Goal: Task Accomplishment & Management: Manage account settings

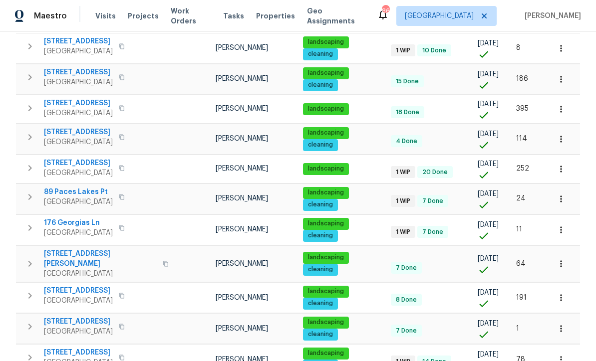
scroll to position [167, 0]
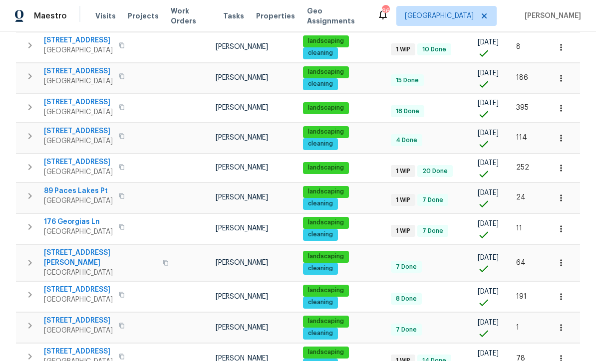
click at [67, 217] on span "176 Georgias Ln" at bounding box center [78, 222] width 69 height 10
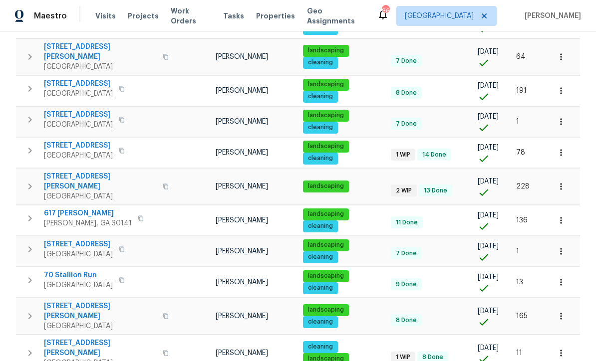
scroll to position [388, 0]
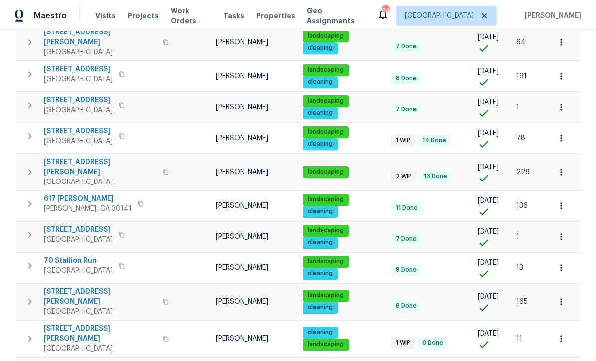
click at [64, 256] on span "70 Stallion Run" at bounding box center [78, 261] width 69 height 10
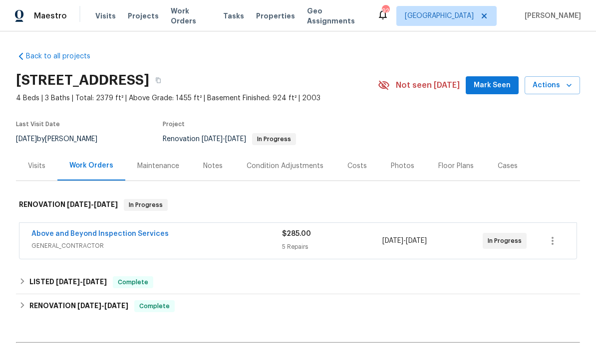
click at [397, 168] on div "Photos" at bounding box center [402, 166] width 23 height 10
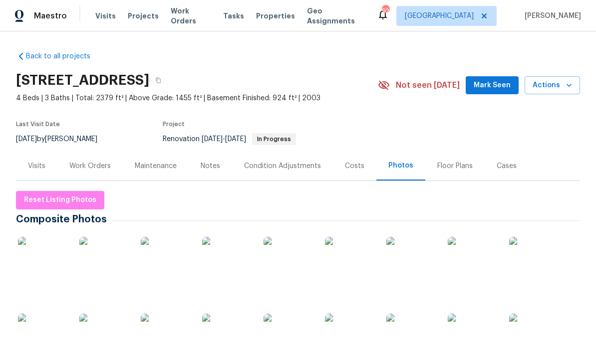
click at [85, 162] on div "Work Orders" at bounding box center [89, 166] width 41 height 10
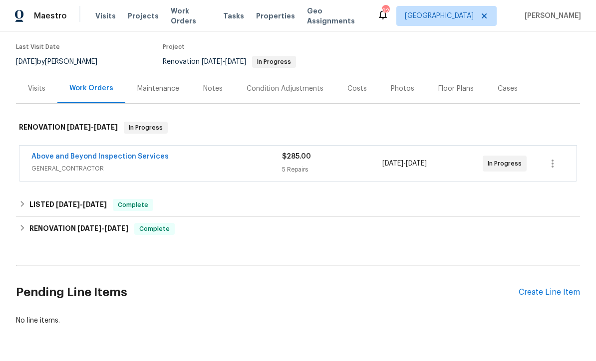
scroll to position [76, 0]
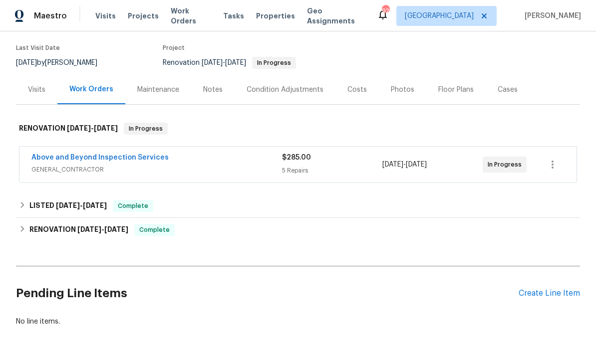
click at [80, 154] on link "Above and Beyond Inspection Services" at bounding box center [99, 157] width 137 height 7
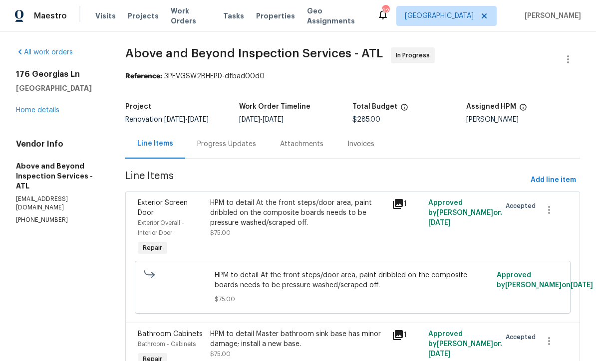
click at [31, 112] on link "Home details" at bounding box center [37, 110] width 43 height 7
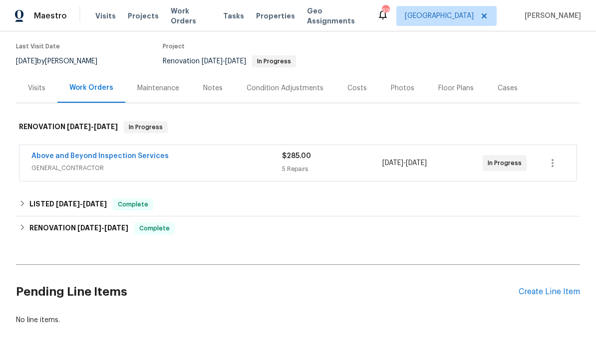
scroll to position [76, 0]
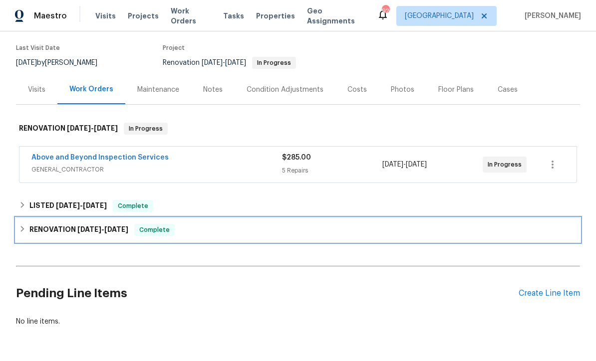
click at [61, 222] on div "RENOVATION 9/2/25 - 9/11/25 Complete" at bounding box center [298, 230] width 564 height 24
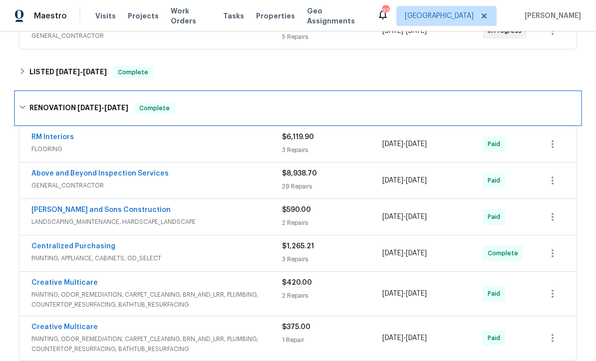
scroll to position [272, 0]
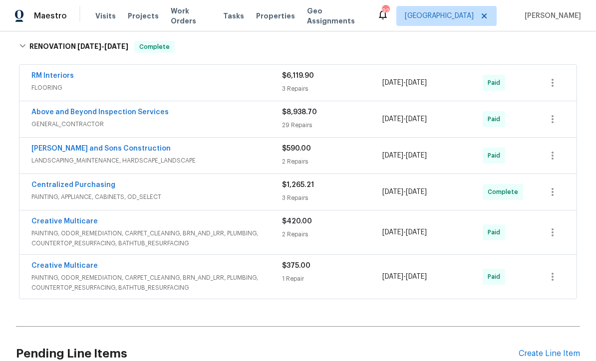
click at [70, 113] on link "Above and Beyond Inspection Services" at bounding box center [99, 112] width 137 height 7
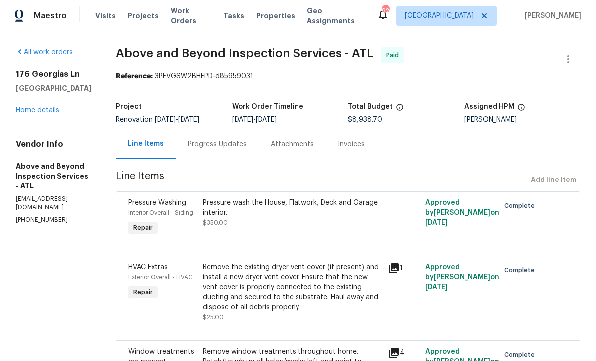
click at [247, 143] on div "Progress Updates" at bounding box center [217, 144] width 59 height 10
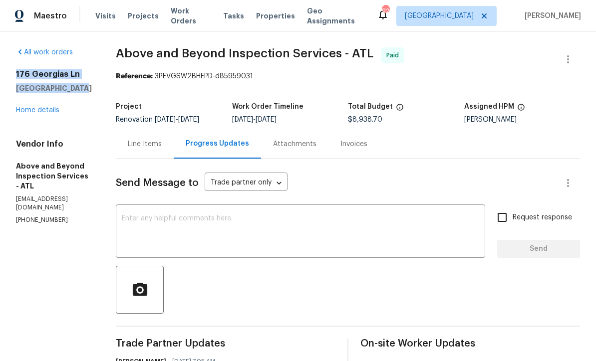
copy div "176 Georgias Ln Dallas, GA 30157"
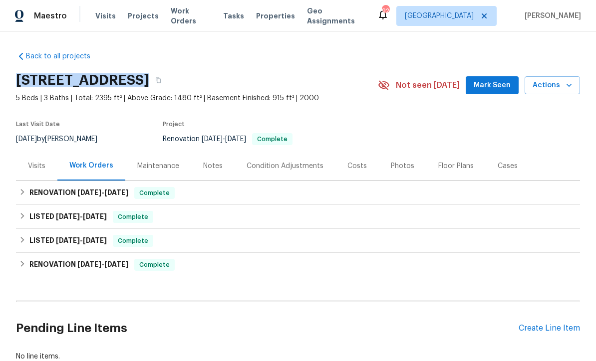
click at [399, 166] on div "Photos" at bounding box center [402, 166] width 23 height 10
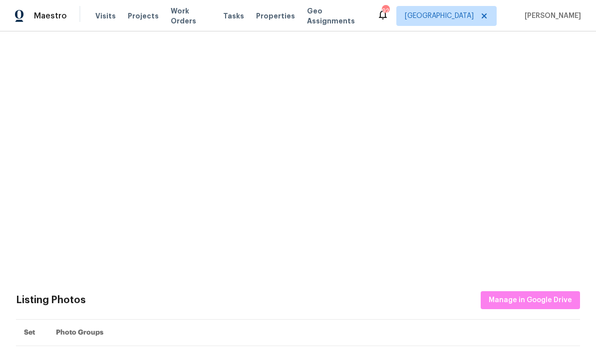
scroll to position [261, 0]
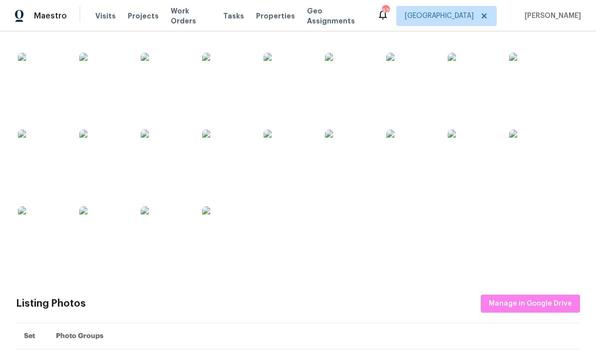
click at [227, 231] on img at bounding box center [227, 232] width 50 height 50
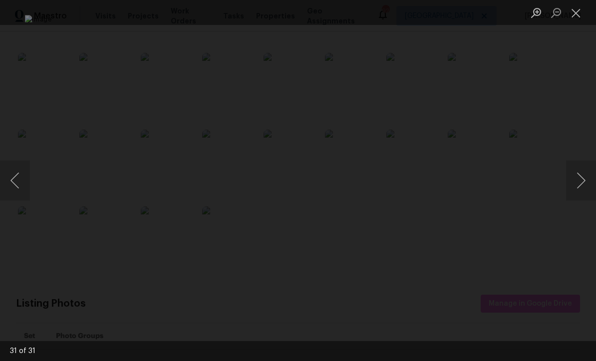
click at [575, 10] on button "Close lightbox" at bounding box center [576, 12] width 20 height 17
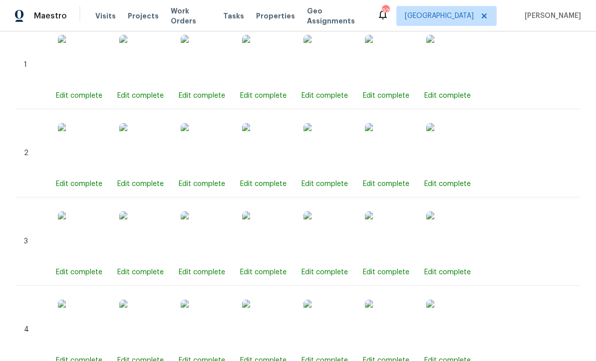
scroll to position [679, 0]
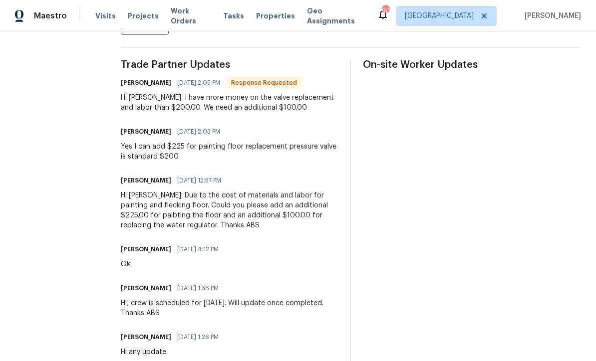
scroll to position [278, 0]
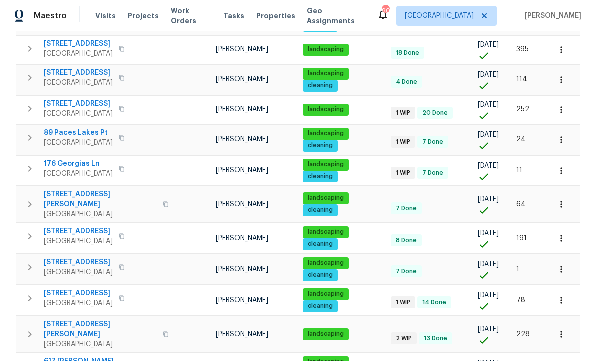
scroll to position [223, 0]
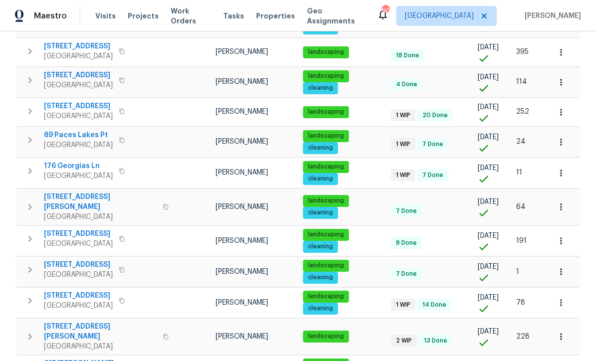
click at [71, 165] on span "176 Georgias Ln" at bounding box center [78, 166] width 69 height 10
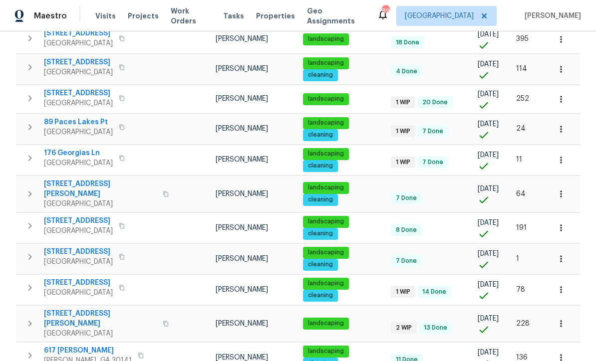
scroll to position [243, 0]
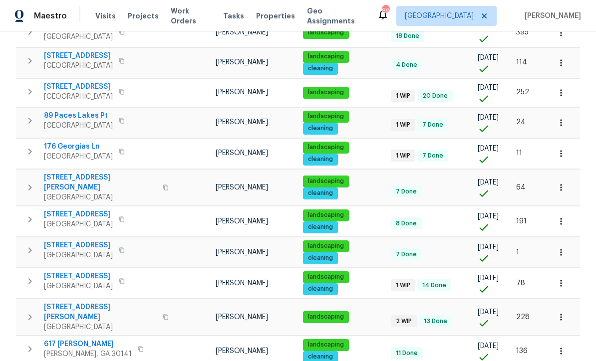
click at [65, 145] on span "176 Georgias Ln" at bounding box center [78, 147] width 69 height 10
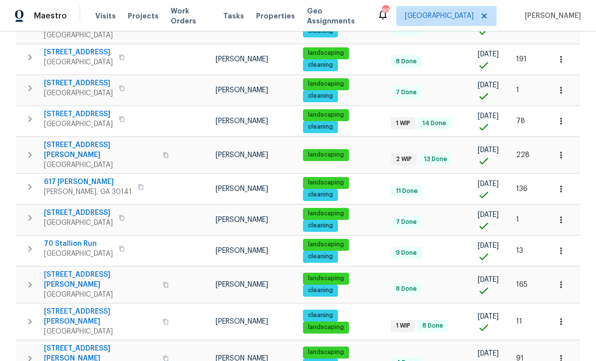
scroll to position [423, 0]
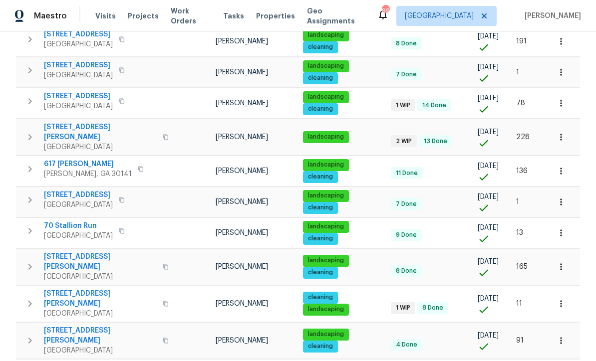
click at [65, 221] on span "70 Stallion Run" at bounding box center [78, 226] width 69 height 10
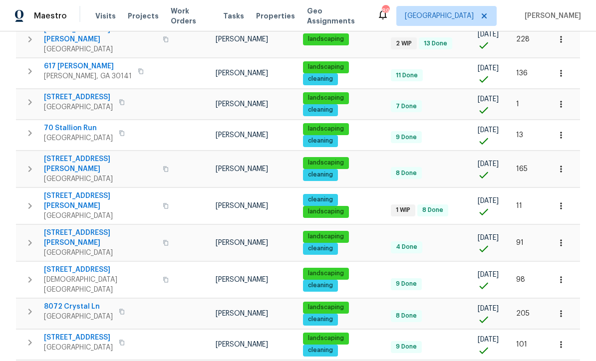
scroll to position [0, 0]
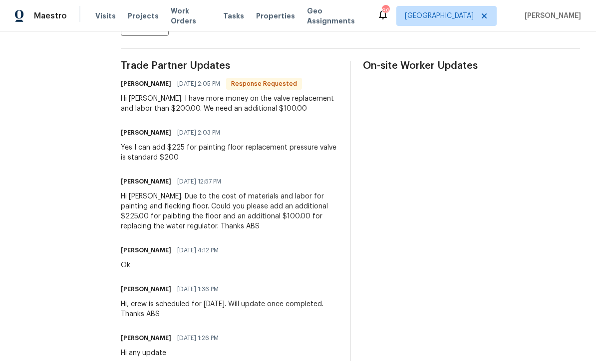
scroll to position [278, 0]
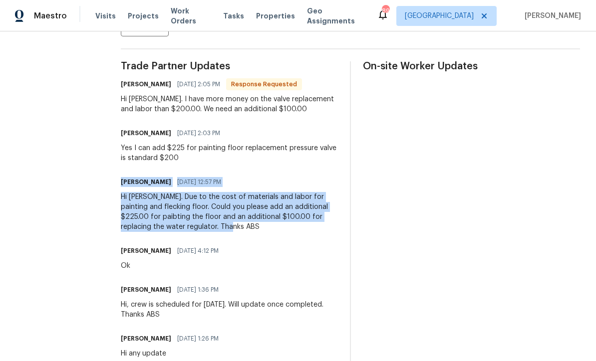
click at [92, 132] on section "All work orders [STREET_ADDRESS] Home details Vendor Info Above and Beyond Insp…" at bounding box center [56, 70] width 81 height 601
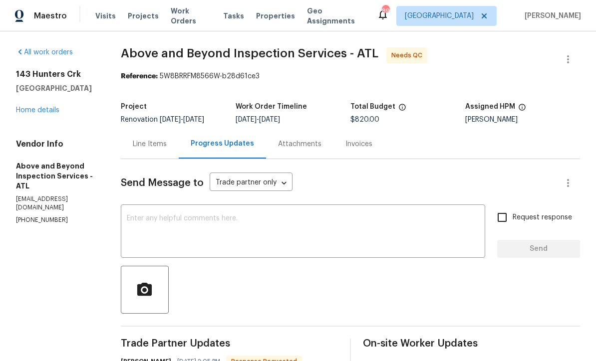
scroll to position [0, 0]
click at [167, 149] on div "Line Items" at bounding box center [150, 144] width 34 height 10
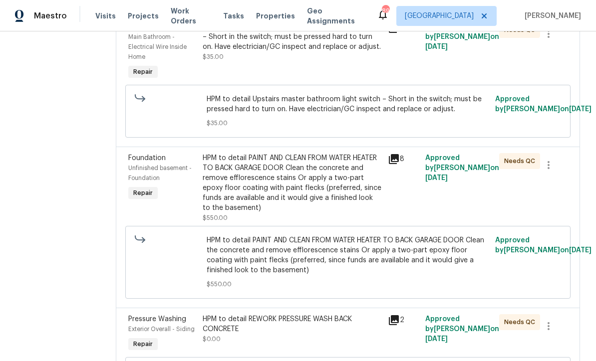
scroll to position [318, 0]
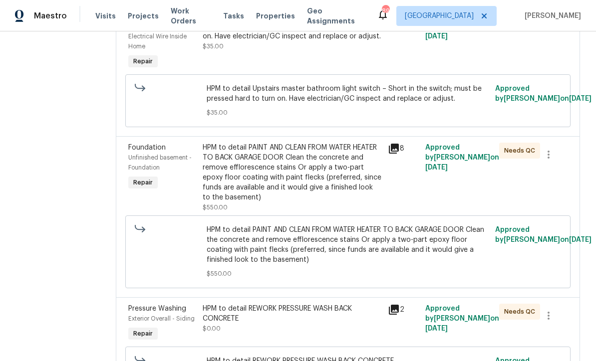
click at [273, 196] on div "HPM to detail PAINT AND CLEAN FROM WATER HEATER TO BACK GARAGE DOOR Clean the c…" at bounding box center [293, 173] width 180 height 60
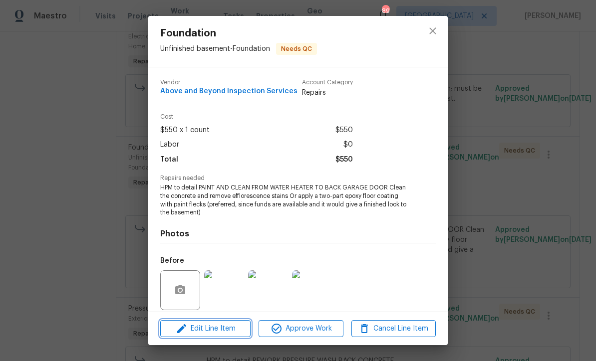
click at [212, 331] on span "Edit Line Item" at bounding box center [205, 329] width 84 height 12
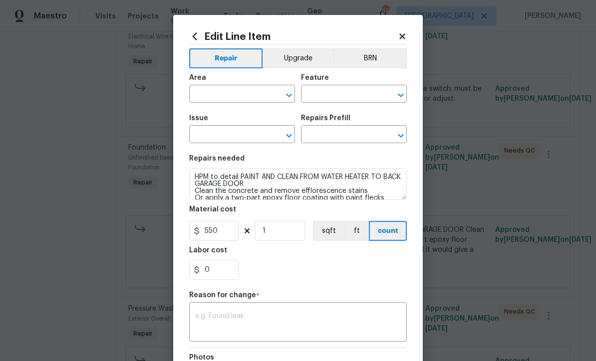
type input "Unfinished basement"
type input "Foundation"
type input "Add a Task $1.00"
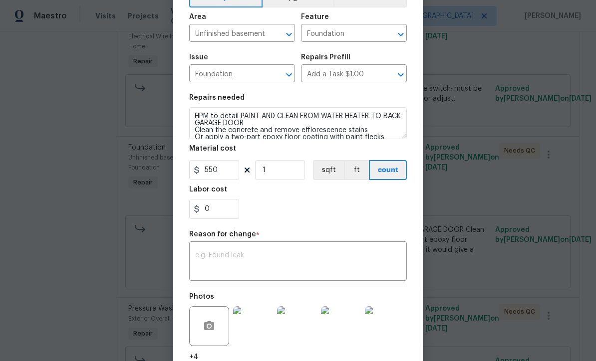
scroll to position [68, 0]
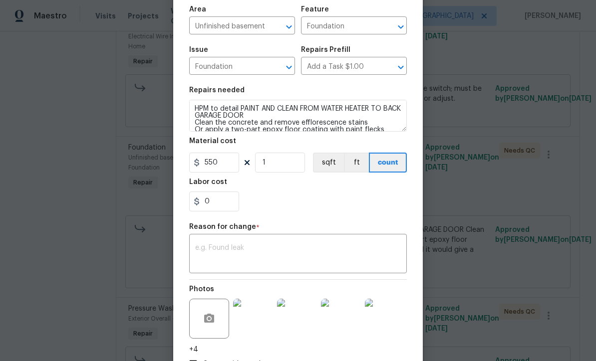
click at [202, 248] on textarea at bounding box center [298, 255] width 206 height 21
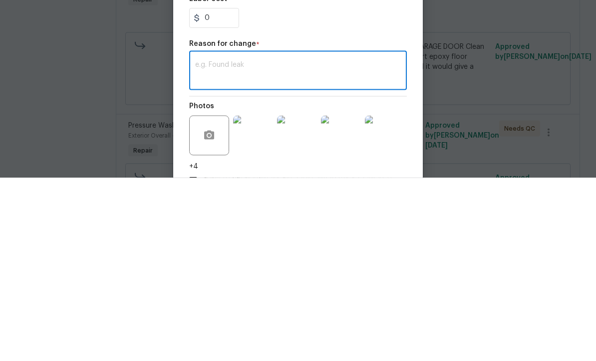
paste textarea "Jason Leonard 09/26/2025 12:57 PM Hi Mirsad. Due to the cost of materials and l…"
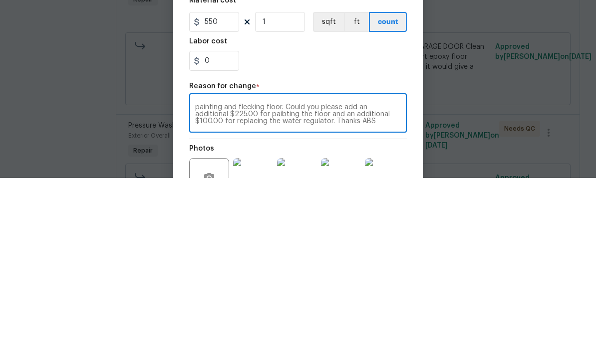
scroll to position [26, 0]
type textarea "Jason Leonard 09/26/2025 12:57 PM Hi Mirsad. Due to the cost of materials and l…"
click at [225, 195] on input "550" at bounding box center [214, 205] width 50 height 20
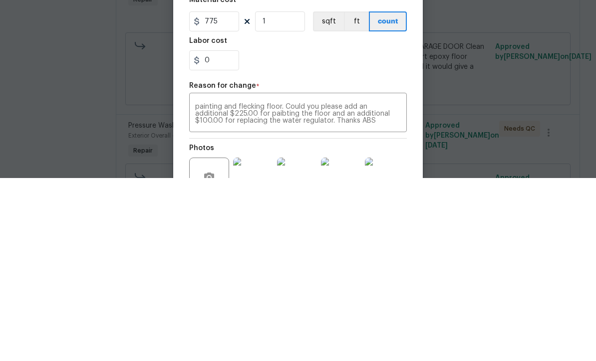
click at [285, 234] on div "0" at bounding box center [298, 244] width 218 height 20
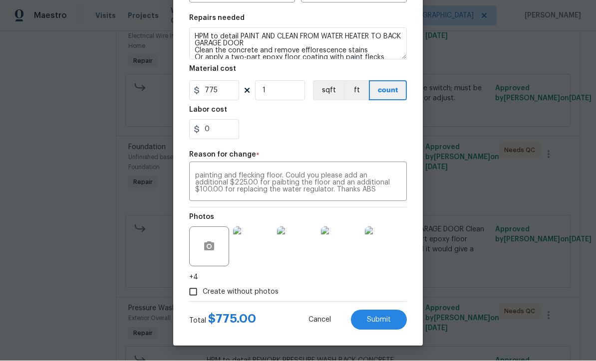
scroll to position [142, 0]
click at [378, 321] on span "Submit" at bounding box center [379, 320] width 24 height 7
type input "550"
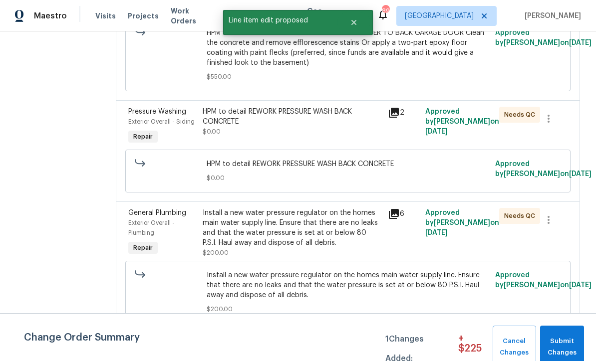
scroll to position [530, 0]
click at [280, 217] on div "Install a new water pressure regulator on the homes main water supply line. Ens…" at bounding box center [293, 228] width 180 height 40
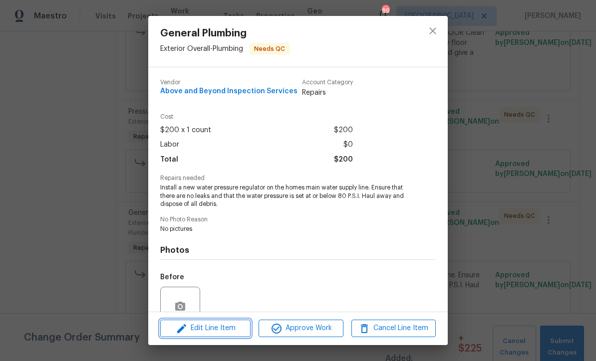
click at [214, 334] on span "Edit Line Item" at bounding box center [205, 328] width 84 height 12
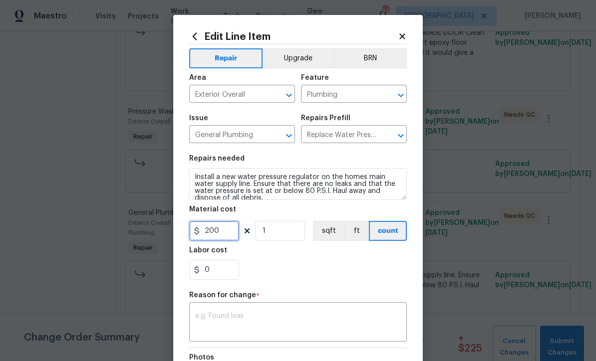
click at [224, 234] on input "200" at bounding box center [214, 231] width 50 height 20
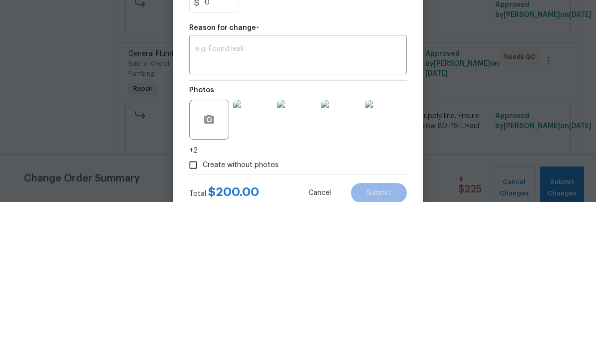
scroll to position [109, 0]
type input "300"
click at [205, 196] on div "x ​" at bounding box center [298, 214] width 218 height 37
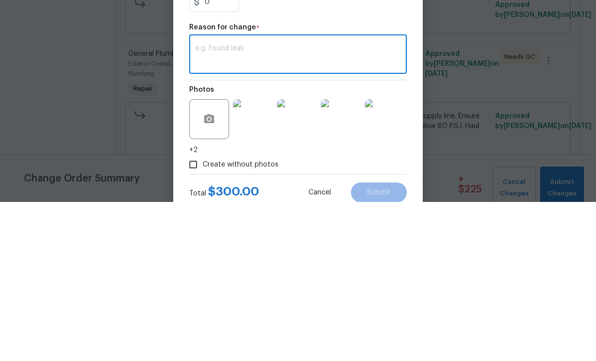
click at [207, 204] on textarea at bounding box center [298, 214] width 206 height 21
paste textarea "Jason Leonard 09/26/2025 12:57 PM Hi Mirsad. Due to the cost of materials and l…"
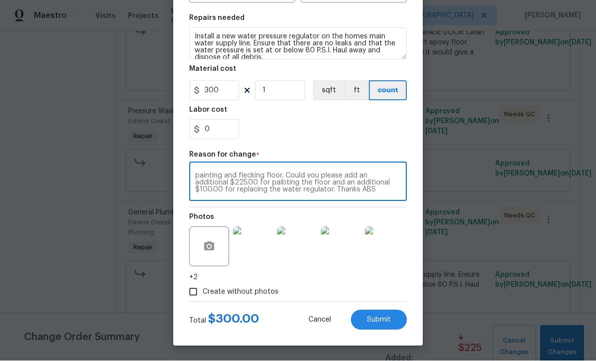
scroll to position [142, 0]
type textarea "Jason Leonard 09/26/2025 12:57 PM Hi Mirsad. Due to the cost of materials and l…"
click at [381, 321] on span "Submit" at bounding box center [379, 320] width 24 height 7
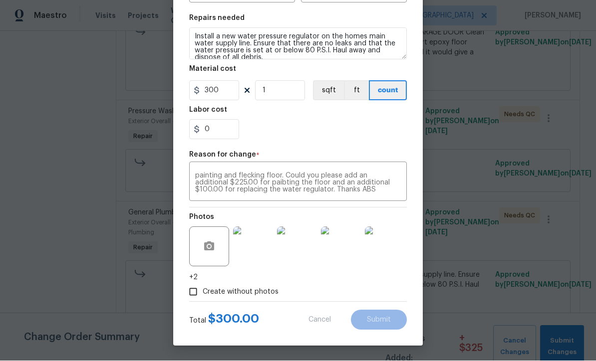
type input "200"
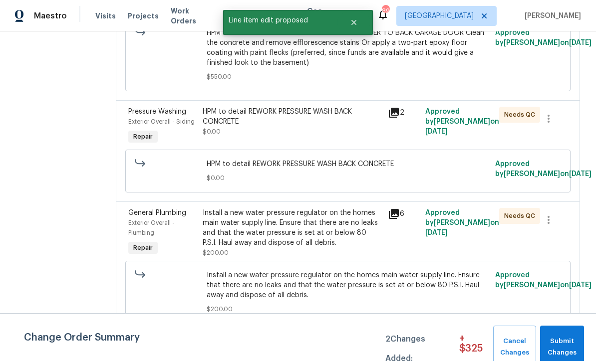
scroll to position [0, 0]
click at [561, 339] on span "Submit Changes" at bounding box center [562, 347] width 34 height 23
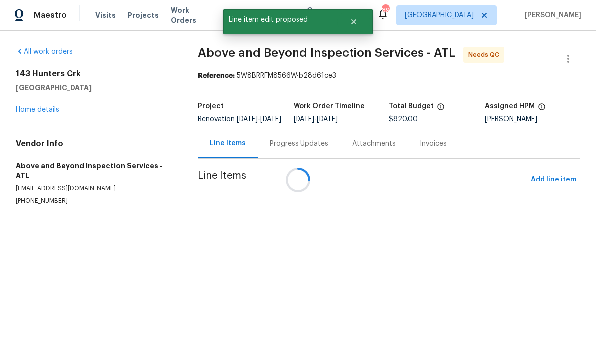
scroll to position [0, 0]
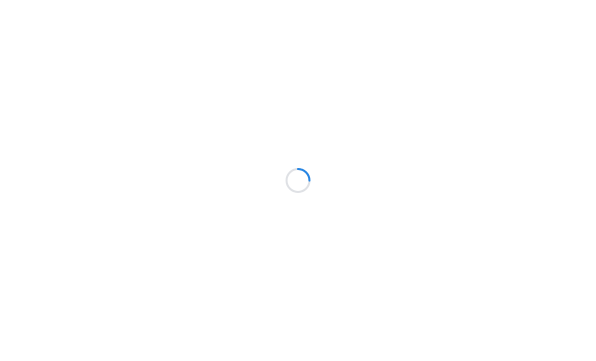
scroll to position [0, 0]
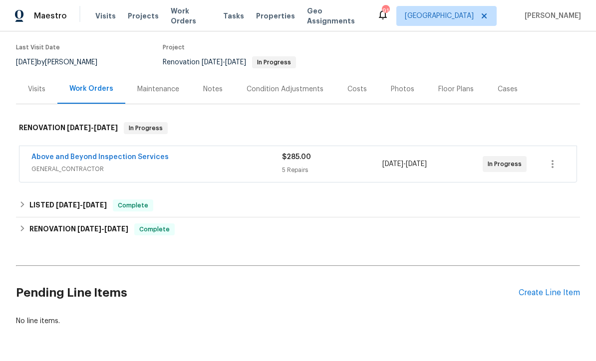
scroll to position [76, 0]
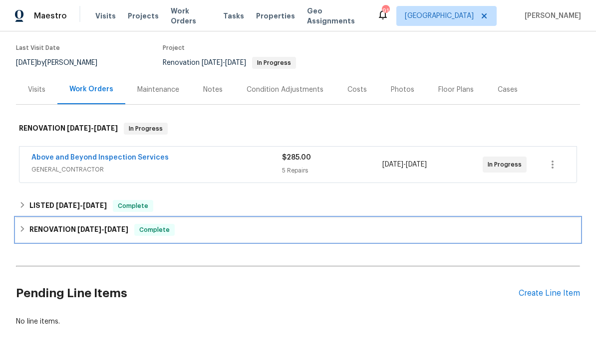
click at [64, 227] on h6 "RENOVATION [DATE] - [DATE]" at bounding box center [78, 230] width 99 height 12
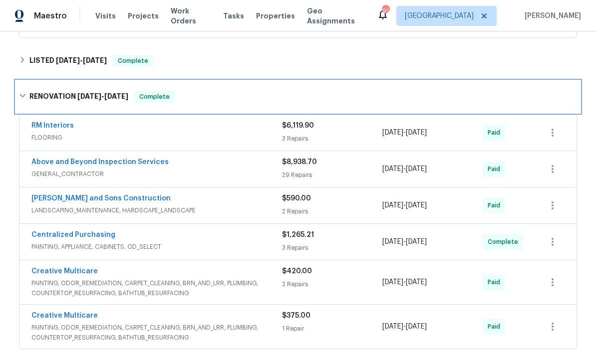
scroll to position [224, 0]
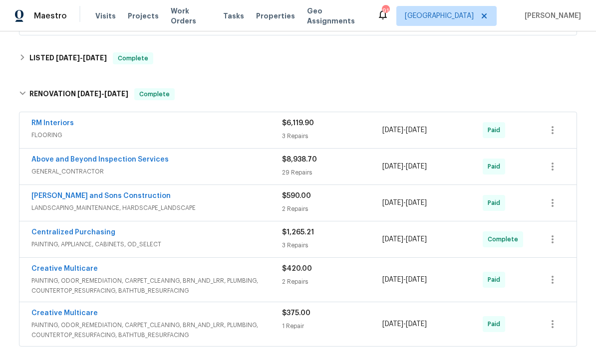
click at [74, 160] on link "Above and Beyond Inspection Services" at bounding box center [99, 159] width 137 height 7
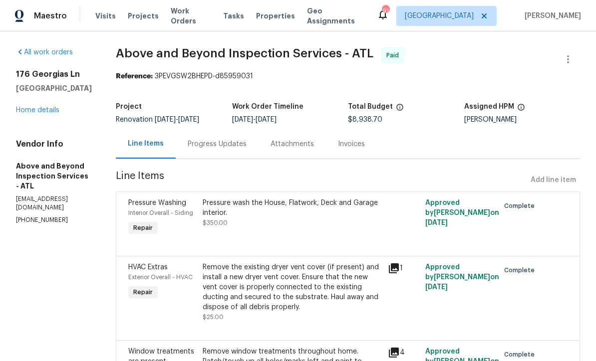
click at [238, 145] on div "Progress Updates" at bounding box center [217, 144] width 59 height 10
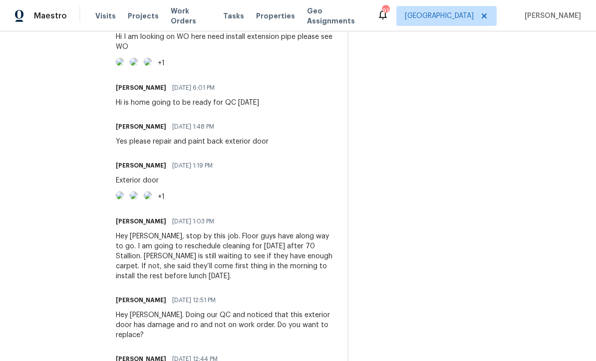
scroll to position [1120, 0]
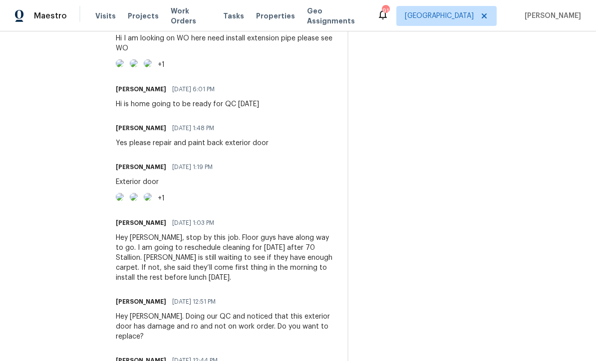
click at [124, 67] on img at bounding box center [120, 63] width 8 height 8
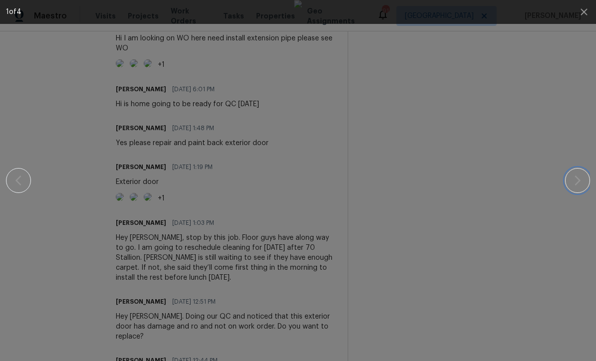
click at [582, 182] on icon "button" at bounding box center [578, 181] width 12 height 12
click at [582, 180] on icon "button" at bounding box center [578, 181] width 12 height 12
click at [581, 179] on icon "button" at bounding box center [578, 181] width 12 height 12
click at [581, 16] on icon "button" at bounding box center [584, 12] width 12 height 12
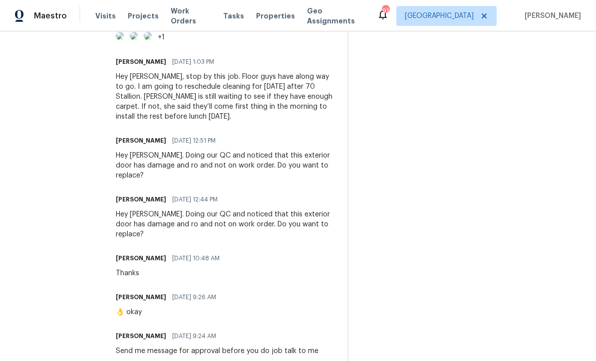
scroll to position [1281, 0]
click at [124, 40] on img at bounding box center [120, 36] width 8 height 8
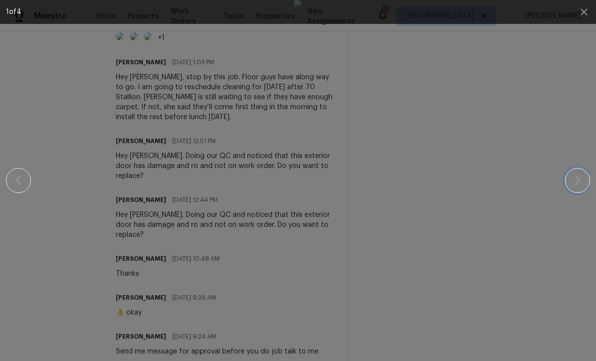
click at [583, 180] on button "button" at bounding box center [577, 180] width 25 height 25
click at [583, 180] on icon "button" at bounding box center [578, 181] width 12 height 12
click at [580, 178] on icon "button" at bounding box center [578, 181] width 12 height 12
click at [583, 12] on icon "button" at bounding box center [583, 11] width 6 height 6
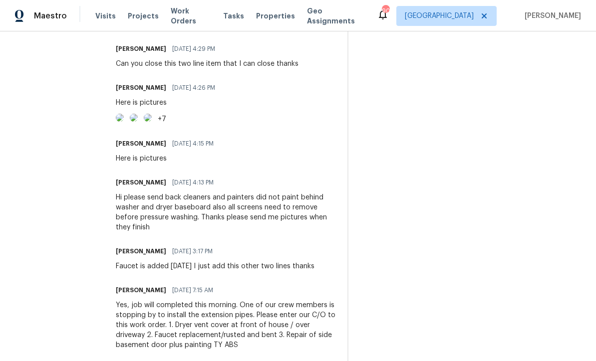
scroll to position [637, 0]
click at [124, 122] on img at bounding box center [120, 118] width 8 height 8
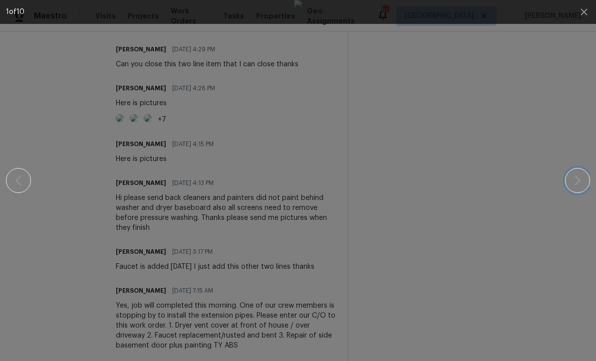
click at [580, 178] on icon "button" at bounding box center [578, 181] width 12 height 12
click at [581, 177] on icon "button" at bounding box center [578, 181] width 12 height 12
click at [584, 178] on button "button" at bounding box center [577, 180] width 25 height 25
click at [583, 177] on icon "button" at bounding box center [578, 181] width 12 height 12
click at [584, 176] on button "button" at bounding box center [577, 180] width 25 height 25
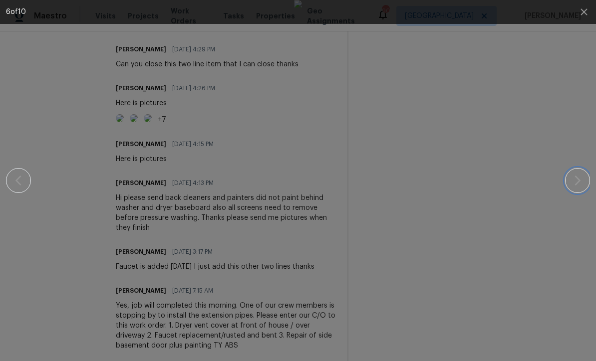
click at [583, 177] on button "button" at bounding box center [577, 180] width 25 height 25
click at [584, 176] on button "button" at bounding box center [577, 180] width 25 height 25
click at [584, 179] on button "button" at bounding box center [577, 180] width 25 height 25
click at [583, 11] on icon "button" at bounding box center [583, 11] width 6 height 6
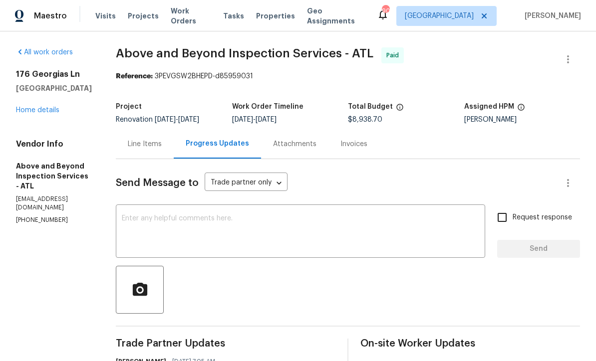
scroll to position [0, 0]
click at [162, 145] on div "Line Items" at bounding box center [145, 144] width 34 height 10
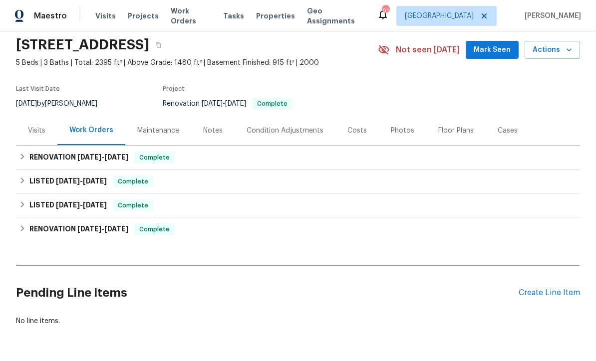
scroll to position [35, 0]
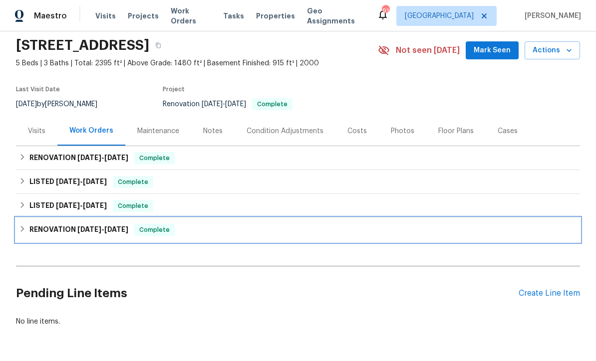
click at [64, 233] on h6 "RENOVATION [DATE] - [DATE]" at bounding box center [78, 230] width 99 height 12
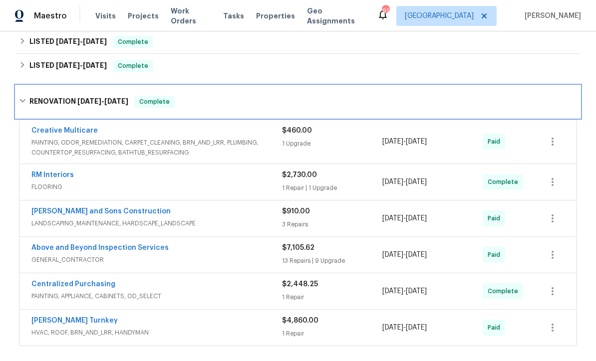
scroll to position [219, 0]
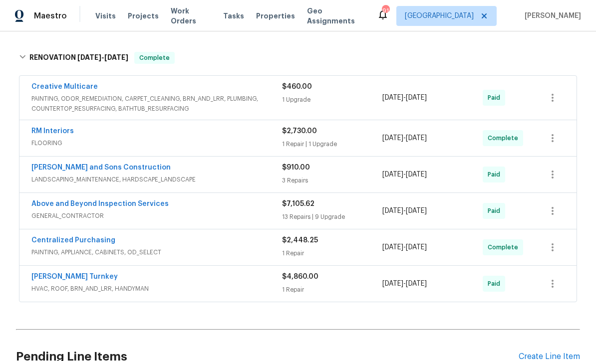
click at [76, 206] on link "Above and Beyond Inspection Services" at bounding box center [99, 204] width 137 height 7
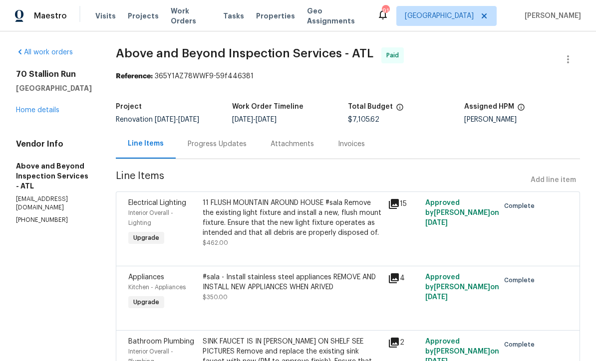
click at [245, 149] on div "Progress Updates" at bounding box center [217, 144] width 59 height 10
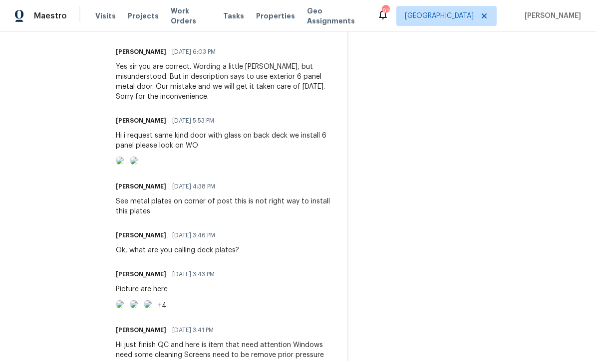
scroll to position [366, 0]
click at [124, 164] on img at bounding box center [120, 160] width 8 height 8
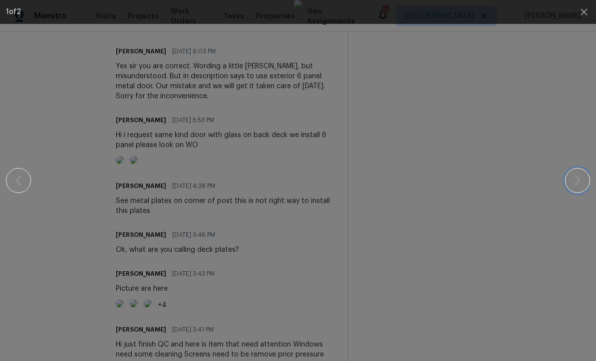
click at [580, 186] on icon "button" at bounding box center [578, 181] width 12 height 12
click at [582, 13] on icon "button" at bounding box center [583, 11] width 6 height 6
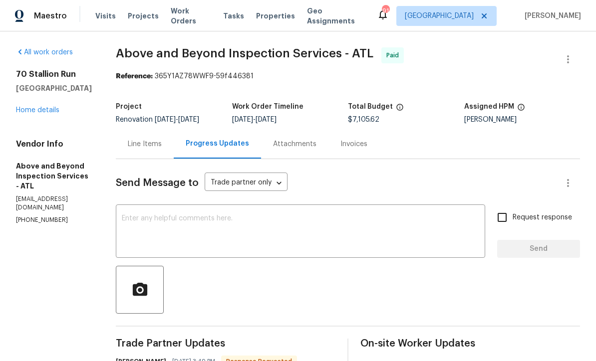
scroll to position [0, 0]
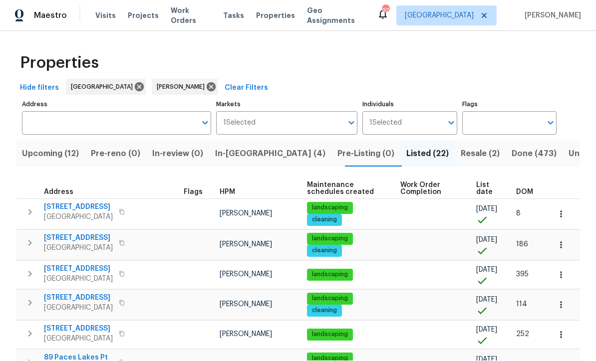
scroll to position [0, 0]
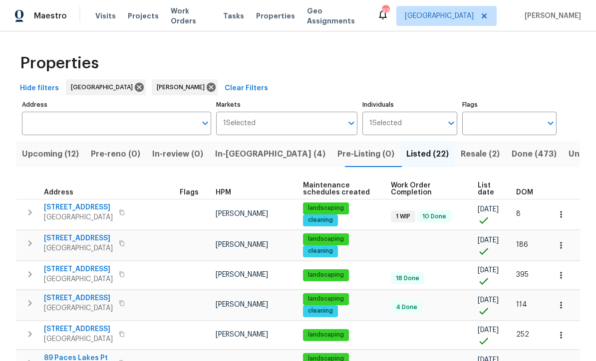
click at [35, 153] on span "Upcoming (12)" at bounding box center [50, 154] width 57 height 14
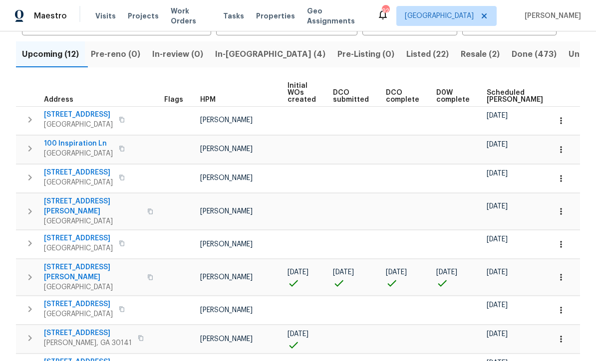
scroll to position [156, 0]
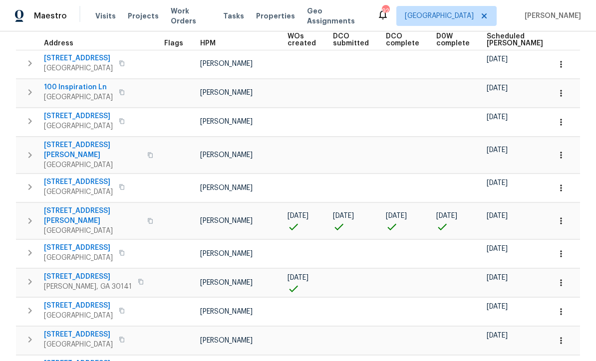
click at [566, 213] on button "button" at bounding box center [561, 221] width 22 height 22
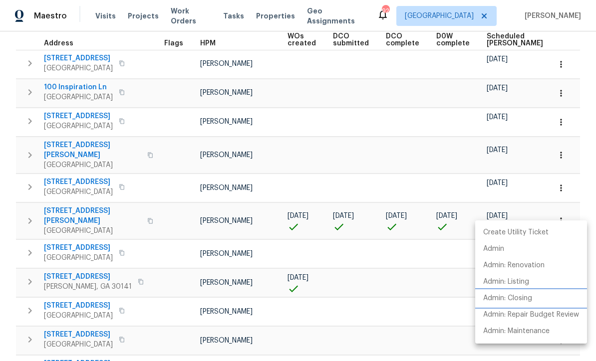
click at [531, 303] on p "Admin: Closing" at bounding box center [507, 298] width 49 height 10
click at [582, 140] on div at bounding box center [298, 180] width 596 height 361
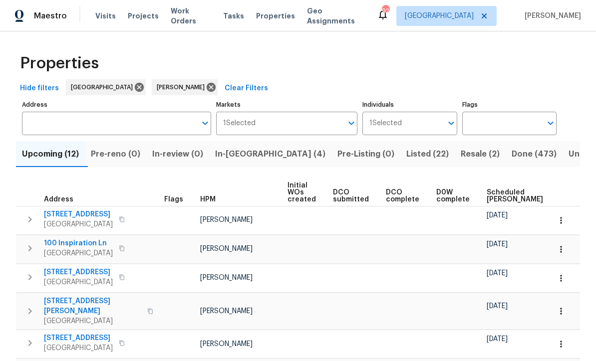
scroll to position [0, 0]
click at [239, 155] on span "In-reno (4)" at bounding box center [270, 154] width 110 height 14
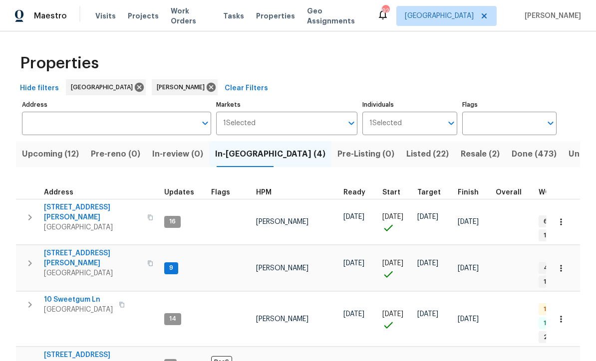
click at [63, 249] on span "61 Jeanette St" at bounding box center [92, 259] width 97 height 20
click at [71, 295] on span "10 Sweetgum Ln" at bounding box center [78, 300] width 69 height 10
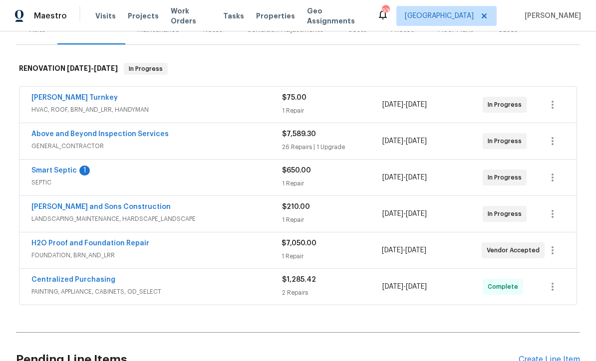
scroll to position [174, 0]
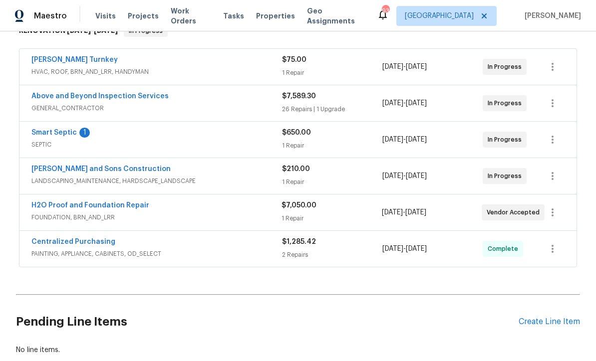
click at [47, 129] on link "Smart Septic" at bounding box center [53, 132] width 45 height 7
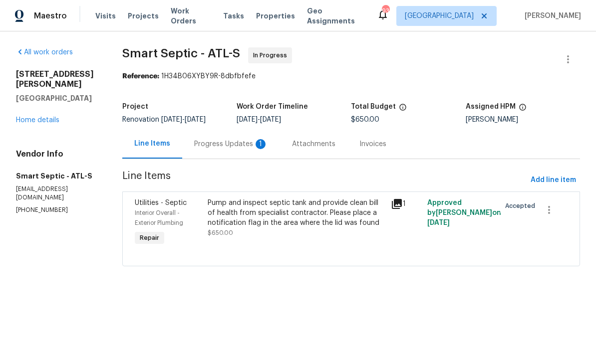
click at [217, 145] on div "Progress Updates 1" at bounding box center [231, 144] width 74 height 10
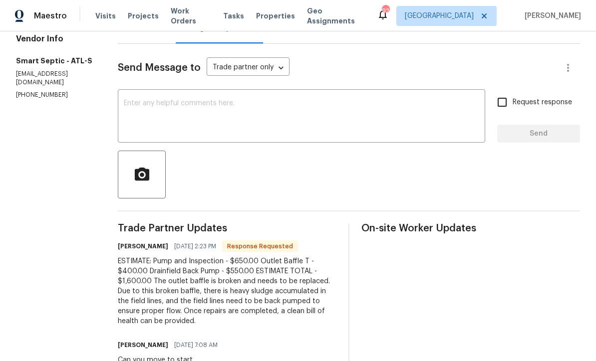
scroll to position [115, 0]
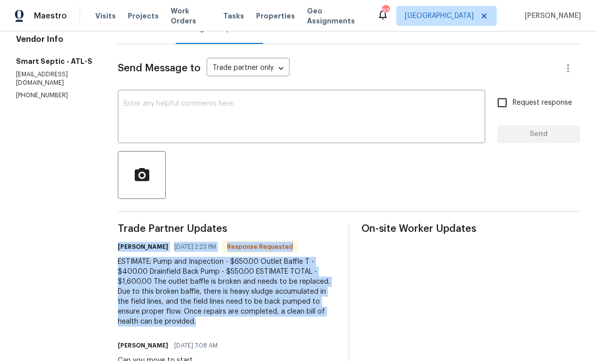
copy div "[PERSON_NAME] [DATE] 2:23 PM Response Requested ESTIMATE: Pump and Inspection -…"
click at [68, 211] on section "All work orders [STREET_ADDRESS][PERSON_NAME] Home details Vendor Info Smart Se…" at bounding box center [55, 155] width 78 height 445
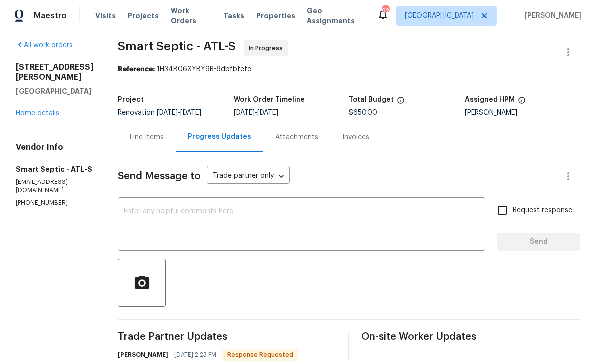
scroll to position [6, 0]
click at [141, 135] on div "Line Items" at bounding box center [147, 138] width 34 height 10
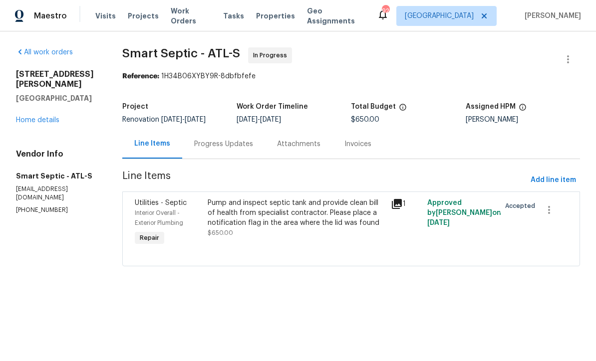
click at [243, 216] on div "Pump and inspect septic tank and provide clean bill of health from specialist c…" at bounding box center [296, 213] width 177 height 30
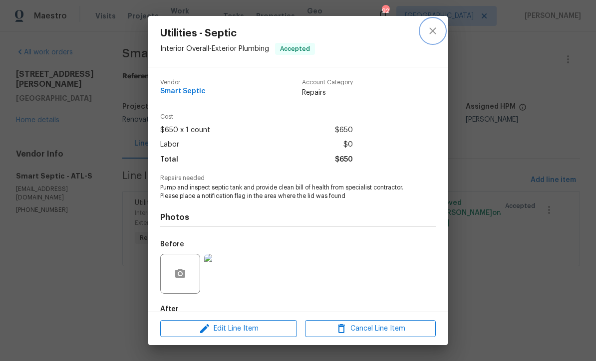
click at [432, 28] on icon "close" at bounding box center [433, 31] width 12 height 12
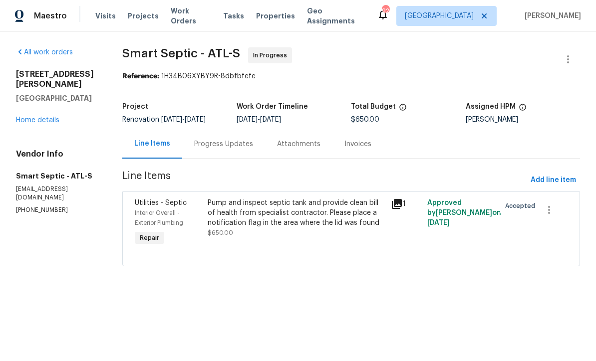
click at [214, 144] on div "Progress Updates" at bounding box center [223, 144] width 59 height 10
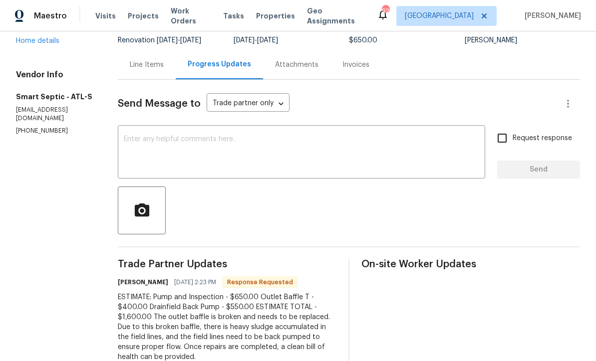
scroll to position [71, 0]
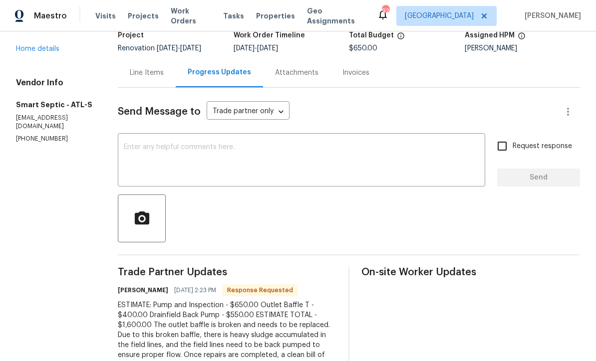
click at [85, 237] on section "All work orders 61 Jeanette St Dallas, GA 30157 Home details Vendor Info Smart …" at bounding box center [55, 198] width 78 height 445
click at [131, 149] on textarea at bounding box center [301, 161] width 355 height 35
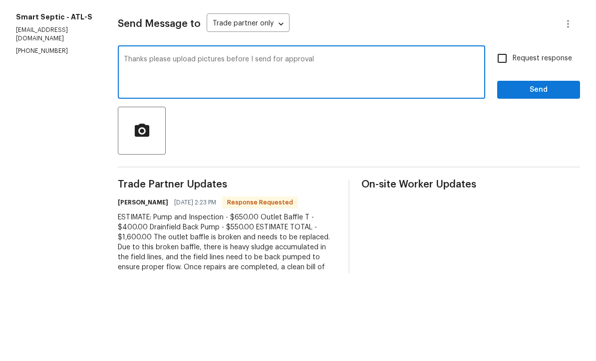
type textarea "Thanks please upload pictures before I send for approval"
click at [501, 136] on input "Request response" at bounding box center [502, 146] width 21 height 21
checkbox input "true"
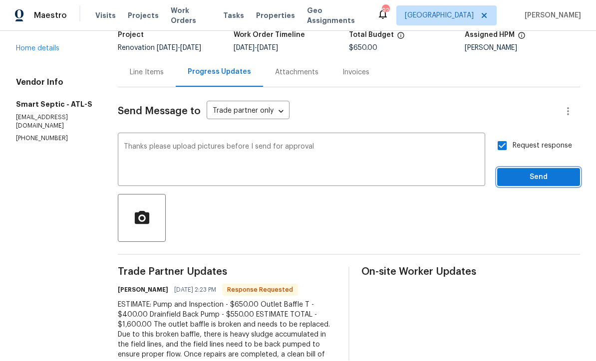
click at [533, 172] on span "Send" at bounding box center [538, 178] width 67 height 12
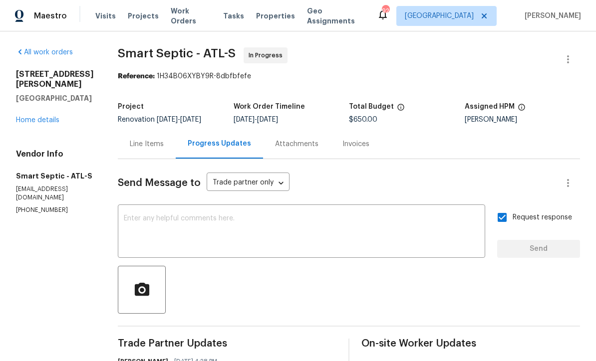
scroll to position [0, 0]
click at [30, 117] on link "Home details" at bounding box center [37, 120] width 43 height 7
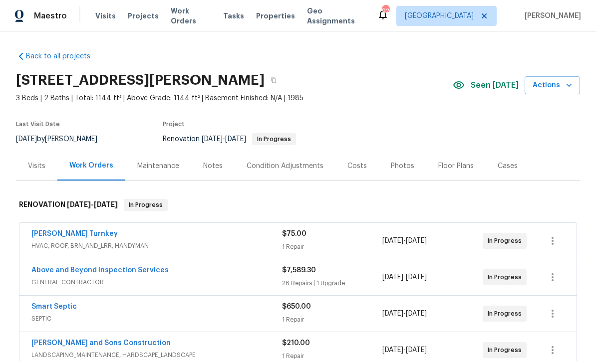
scroll to position [0, 0]
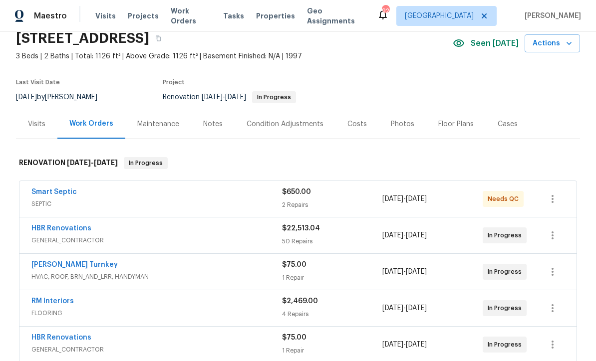
scroll to position [55, 0]
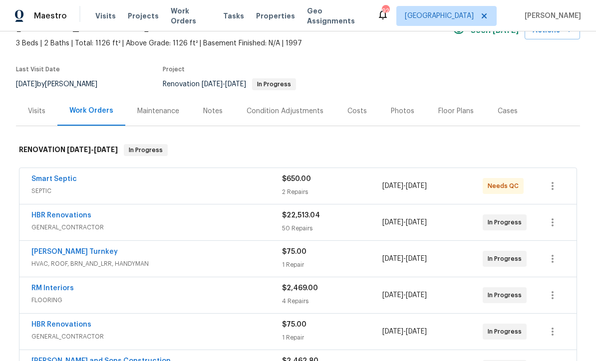
click at [43, 178] on link "Smart Septic" at bounding box center [53, 179] width 45 height 7
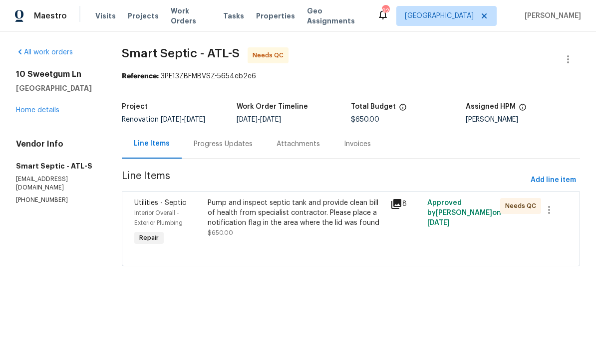
click at [247, 220] on div "Pump and inspect septic tank and provide clean bill of health from specialist c…" at bounding box center [296, 213] width 177 height 30
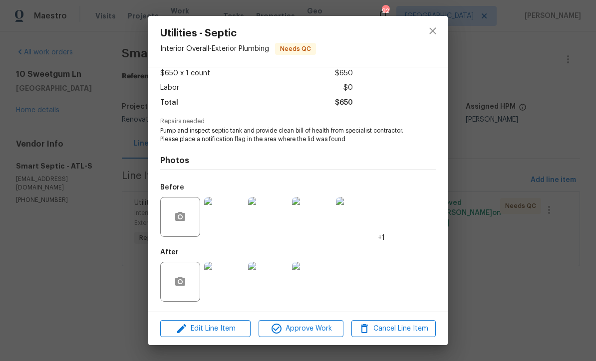
scroll to position [59, 0]
click at [225, 225] on img at bounding box center [224, 217] width 40 height 40
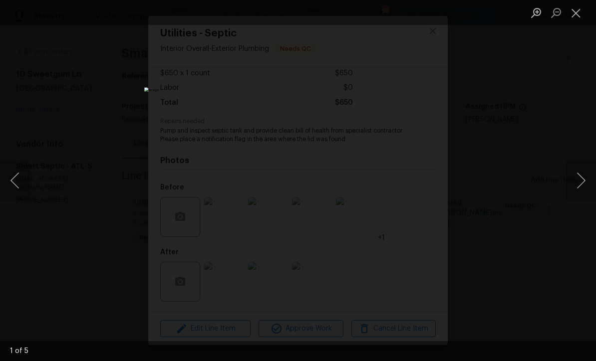
click at [583, 182] on button "Next image" at bounding box center [581, 181] width 30 height 40
click at [583, 180] on button "Next image" at bounding box center [581, 181] width 30 height 40
click at [584, 179] on button "Next image" at bounding box center [581, 181] width 30 height 40
click at [584, 180] on button "Next image" at bounding box center [581, 181] width 30 height 40
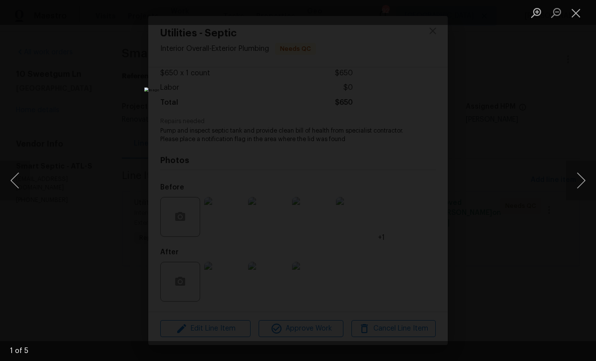
click at [584, 180] on button "Next image" at bounding box center [581, 181] width 30 height 40
click at [583, 169] on button "Next image" at bounding box center [581, 181] width 30 height 40
click at [578, 12] on button "Close lightbox" at bounding box center [576, 12] width 20 height 17
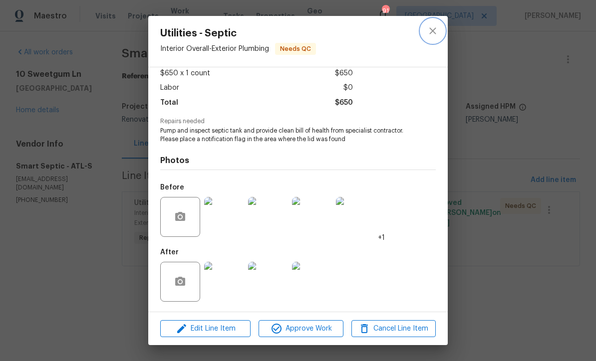
click at [431, 31] on icon "close" at bounding box center [433, 31] width 12 height 12
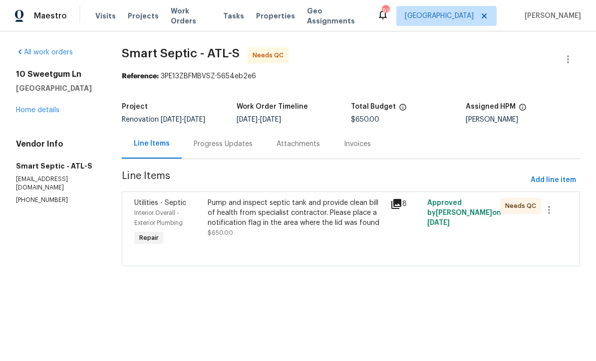
click at [249, 221] on div "Pump and inspect septic tank and provide clean bill of health from specialist c…" at bounding box center [296, 213] width 177 height 30
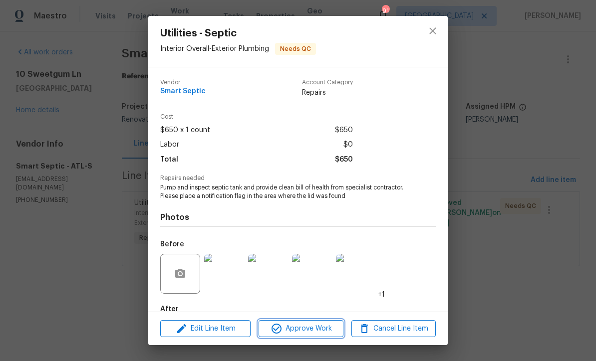
click at [296, 327] on span "Approve Work" at bounding box center [301, 329] width 78 height 12
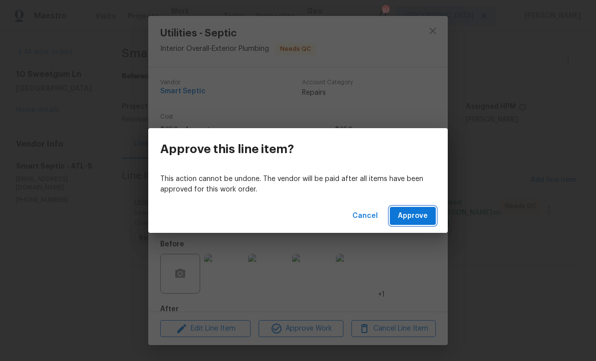
click at [409, 214] on span "Approve" at bounding box center [413, 216] width 30 height 12
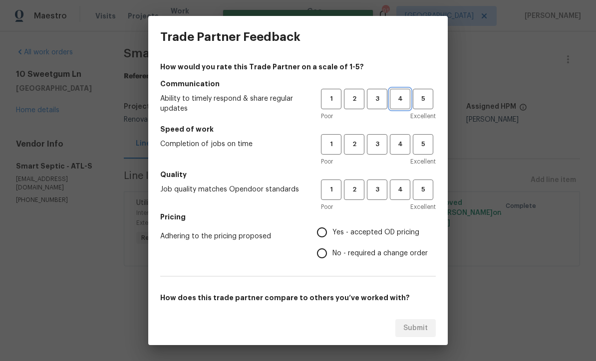
click at [399, 98] on span "4" at bounding box center [400, 98] width 18 height 11
click at [396, 145] on span "4" at bounding box center [400, 144] width 18 height 11
click at [399, 189] on span "4" at bounding box center [400, 189] width 18 height 11
click at [318, 228] on input "Yes - accepted OD pricing" at bounding box center [321, 232] width 21 height 21
radio input "true"
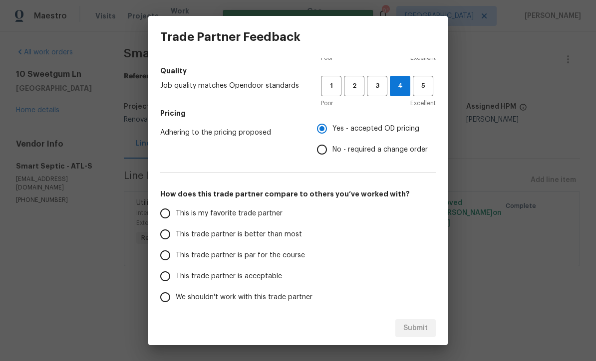
scroll to position [103, 0]
click at [165, 255] on input "This trade partner is par for the course" at bounding box center [165, 256] width 21 height 21
click at [412, 326] on span "Submit" at bounding box center [415, 328] width 24 height 12
radio input "true"
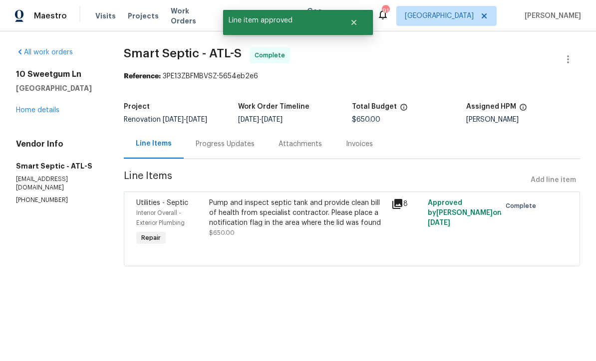
radio input "false"
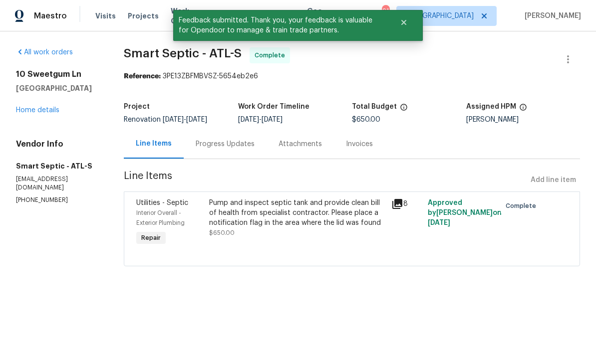
click at [37, 107] on link "Home details" at bounding box center [37, 110] width 43 height 7
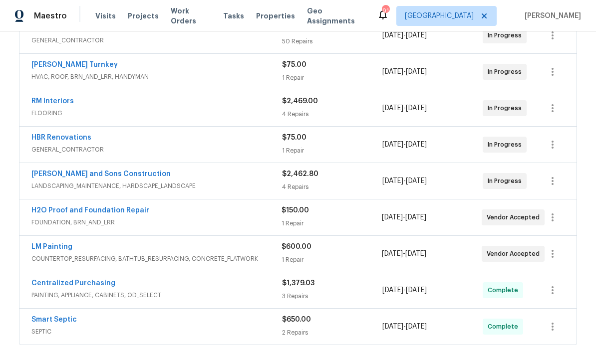
scroll to position [202, 0]
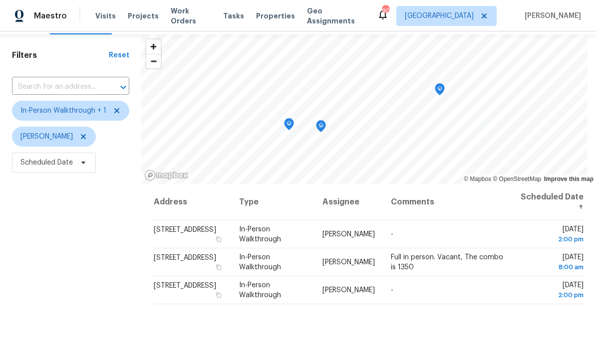
scroll to position [33, 0]
